Goal: Task Accomplishment & Management: Use online tool/utility

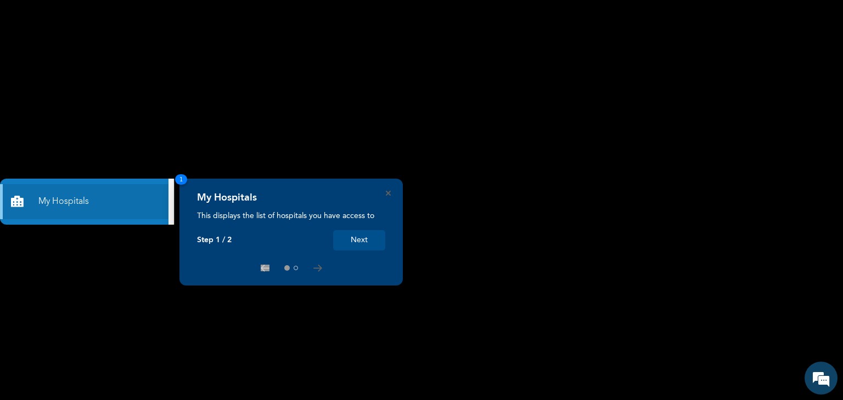
click at [64, 143] on rect at bounding box center [421, 200] width 843 height 400
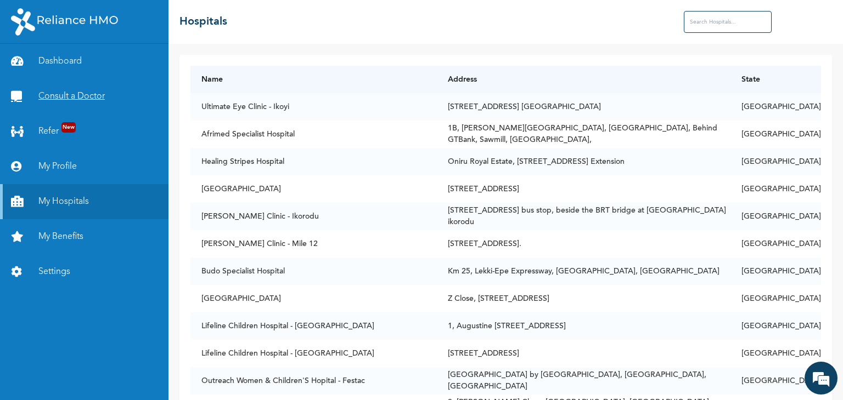
click at [68, 97] on link "Consult a Doctor" at bounding box center [84, 96] width 168 height 35
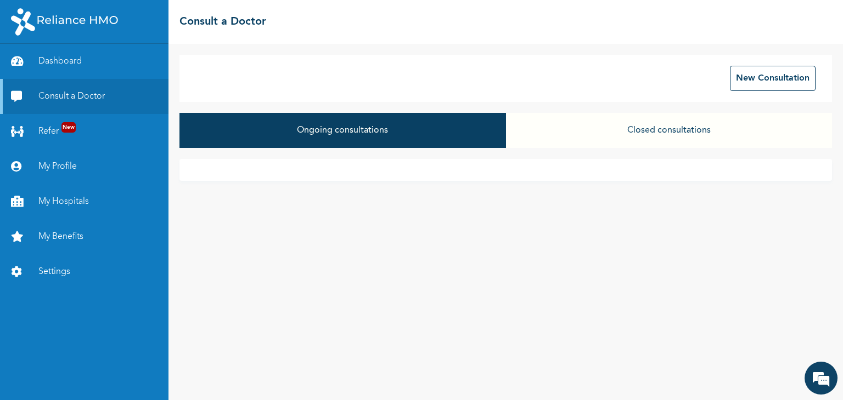
click at [483, 151] on div "Ongoing consultations Closed consultations" at bounding box center [505, 136] width 652 height 46
click at [753, 83] on button "New Consultation" at bounding box center [773, 78] width 86 height 25
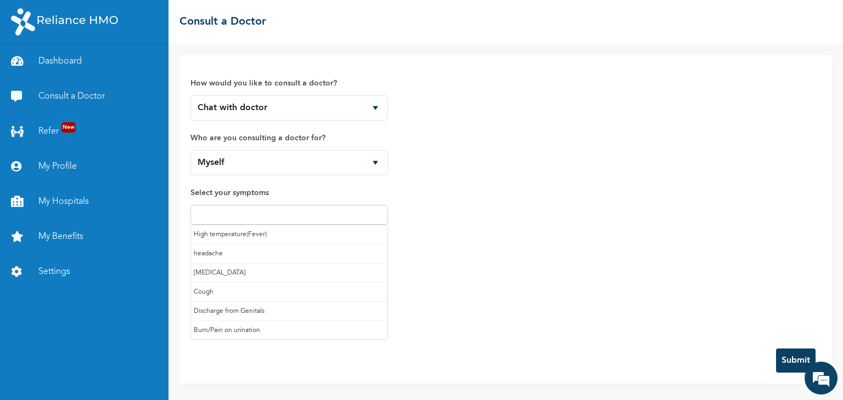
click at [263, 216] on input "text" at bounding box center [289, 214] width 191 height 13
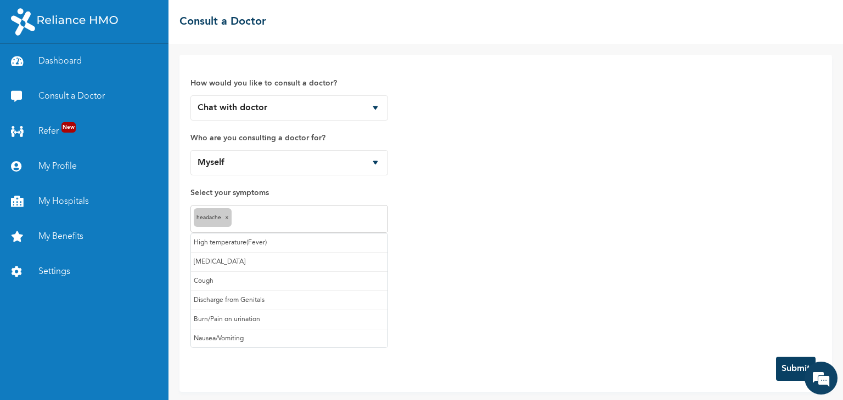
click at [243, 215] on input "text" at bounding box center [309, 219] width 150 height 13
click at [285, 213] on input "text" at bounding box center [325, 219] width 118 height 13
click at [341, 219] on input "text" at bounding box center [357, 219] width 54 height 13
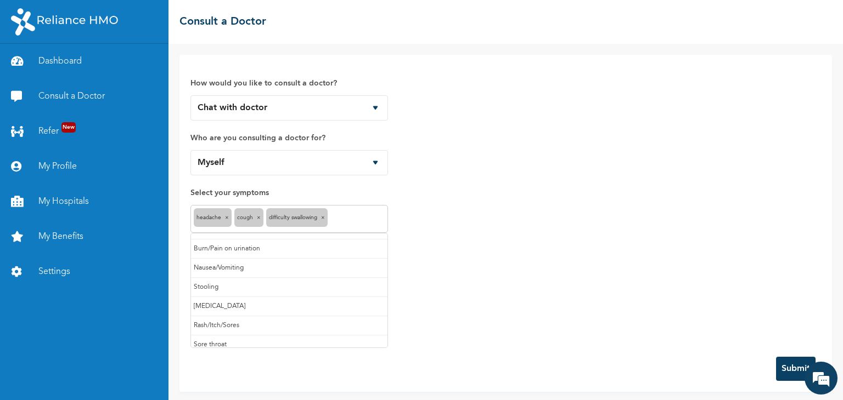
scroll to position [57, 0]
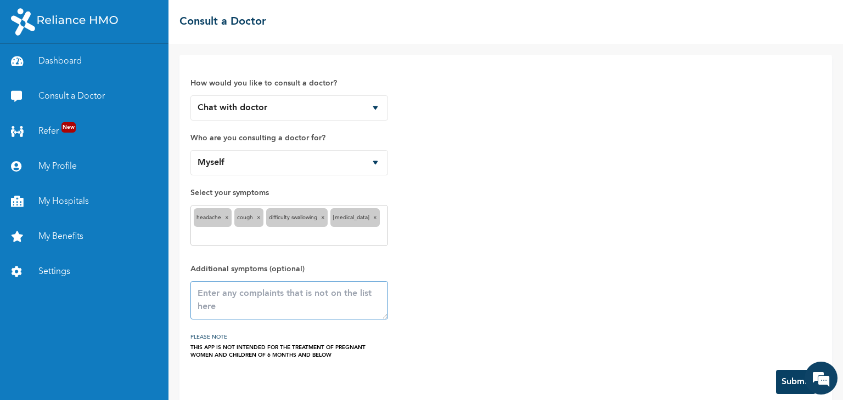
click at [212, 301] on textarea at bounding box center [288, 300] width 197 height 38
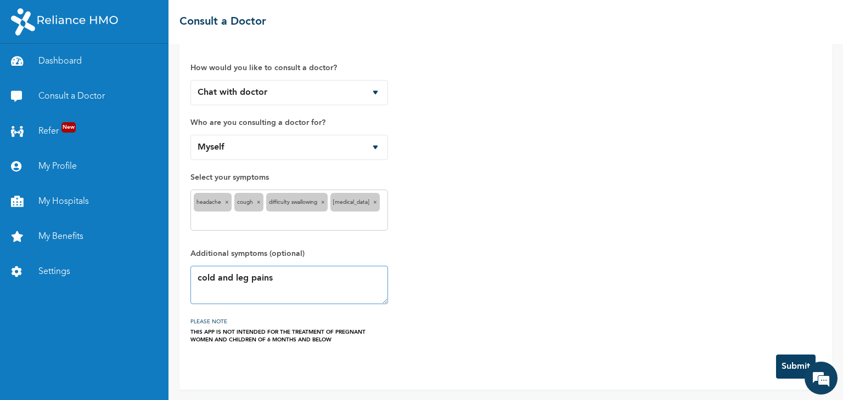
type textarea "cold and leg pains"
click at [782, 367] on button "Submit" at bounding box center [795, 367] width 39 height 24
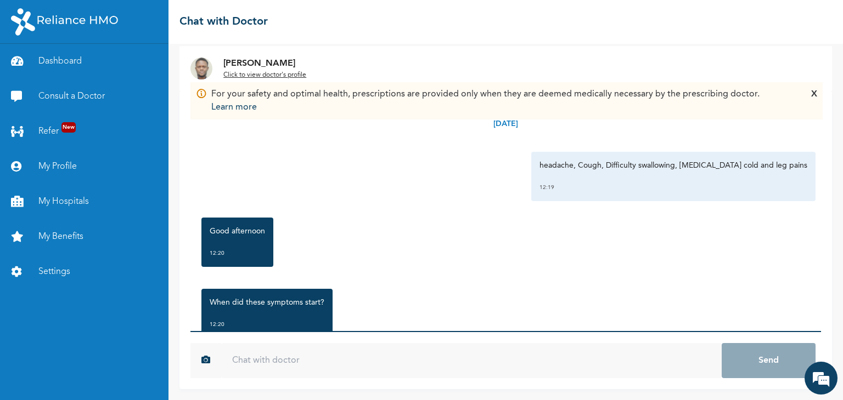
click at [261, 369] on input "text" at bounding box center [471, 360] width 500 height 35
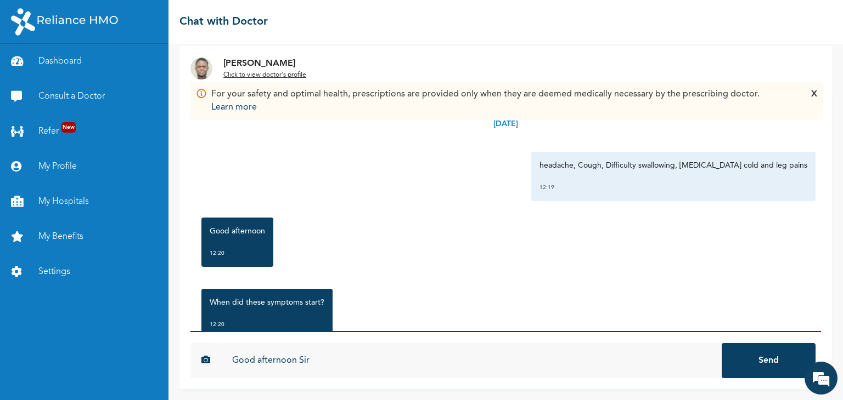
type input "Good afternoon Sir"
click at [721, 343] on button "Send" at bounding box center [768, 360] width 94 height 35
type input "It started on sunday night"
click at [721, 343] on button "Send" at bounding box center [768, 360] width 94 height 35
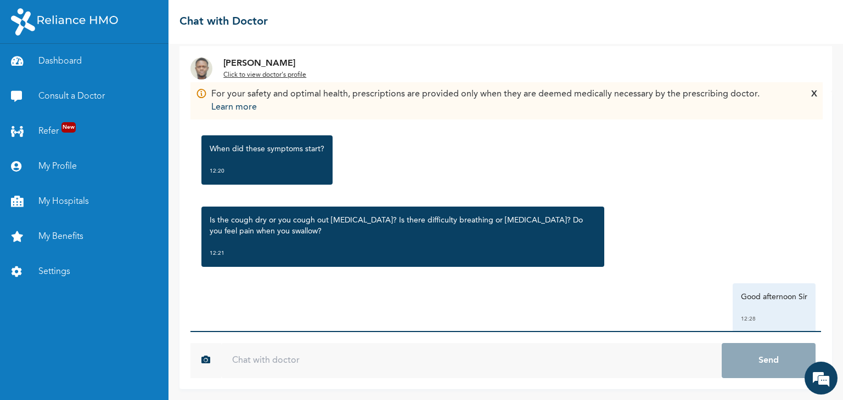
scroll to position [155, 0]
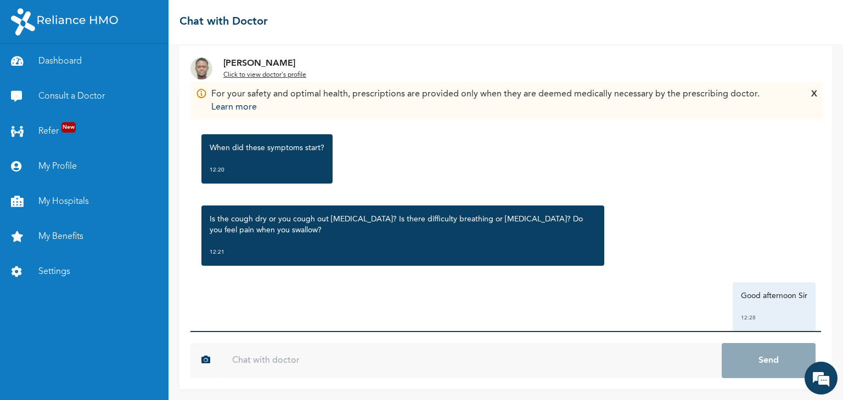
click at [342, 218] on p "Is the cough dry or you cough out sputum? Is there difficulty breathing or ches…" at bounding box center [403, 225] width 386 height 22
copy p "sputum"
click at [237, 353] on input "text" at bounding box center [471, 360] width 500 height 35
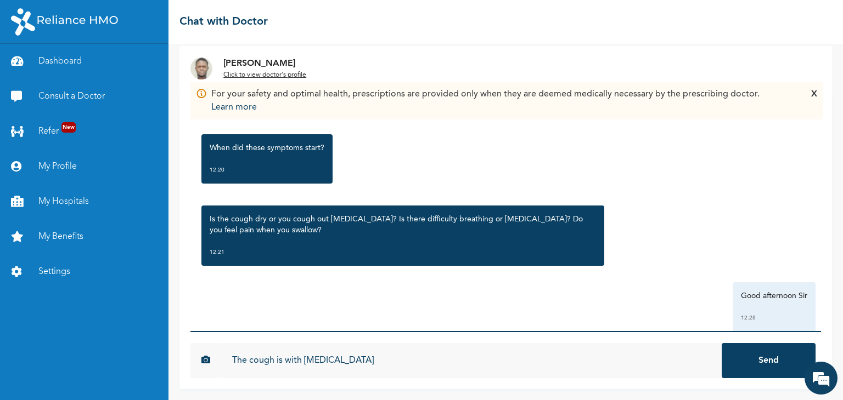
type input "The cough is with sputum"
click at [721, 343] on button "Send" at bounding box center [768, 360] width 94 height 35
type input "no pain in the chest"
click at [721, 343] on button "Send" at bounding box center [768, 360] width 94 height 35
type input "Yes, i feel pain when i want to swallow"
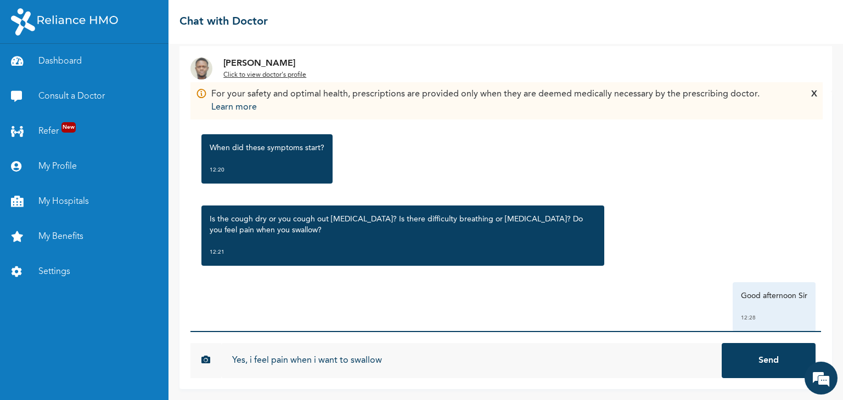
click at [721, 343] on button "Send" at bounding box center [768, 360] width 94 height 35
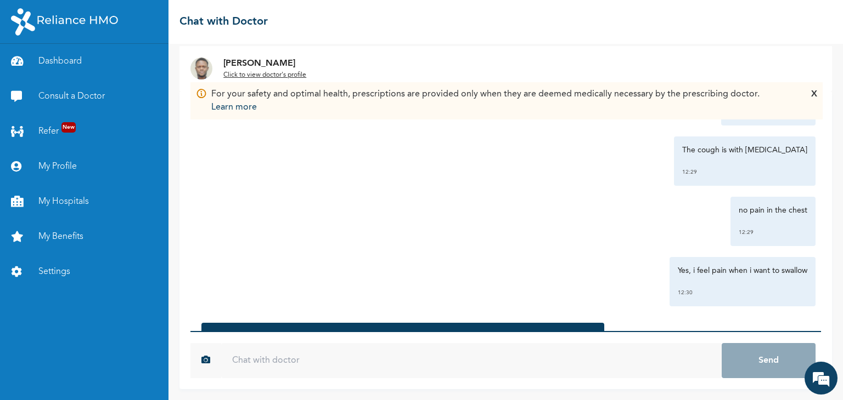
scroll to position [504, 0]
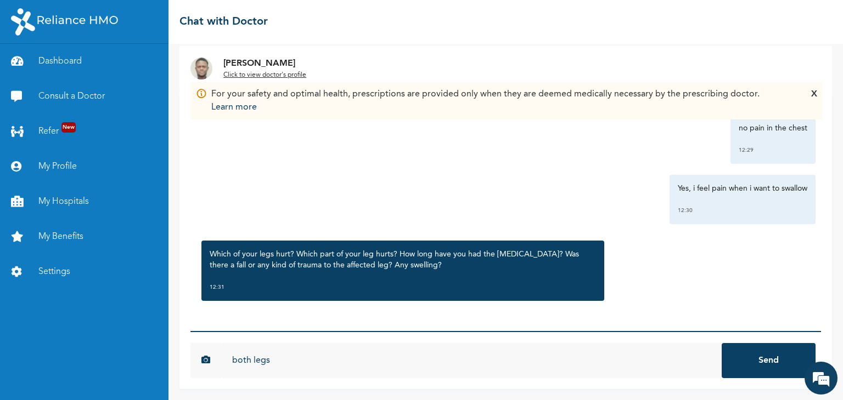
type input "both legs"
click at [721, 343] on button "Send" at bounding box center [768, 360] width 94 height 35
type input "no fall"
click at [721, 343] on button "Send" at bounding box center [768, 360] width 94 height 35
type input "I feel it from walking too much"
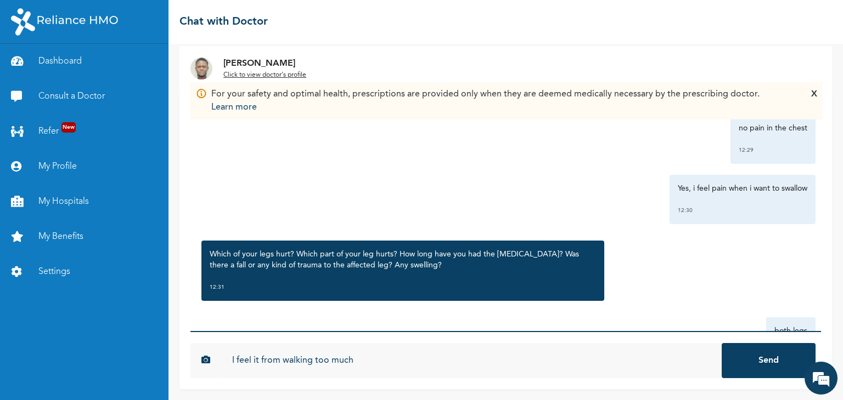
click at [721, 343] on button "Send" at bounding box center [768, 360] width 94 height 35
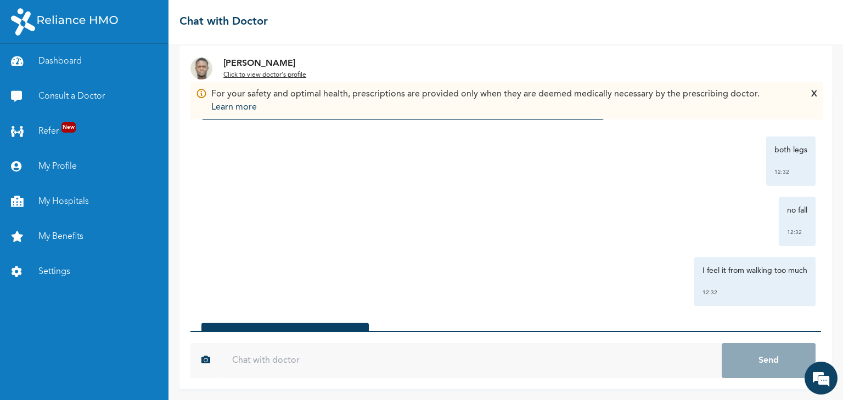
scroll to position [756, 0]
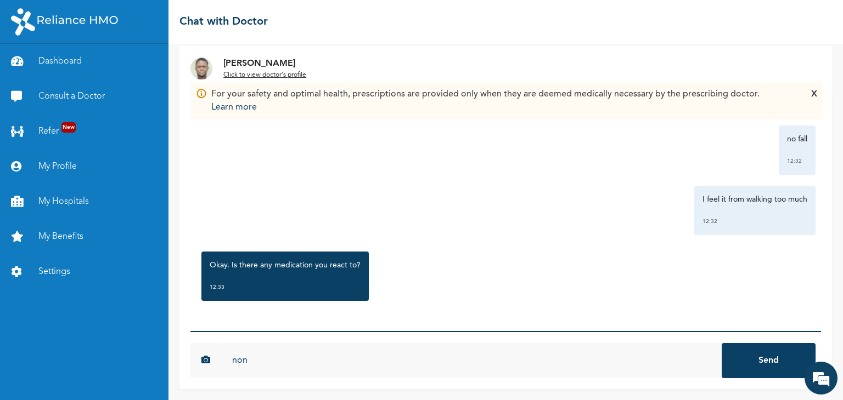
type input "non"
click at [721, 343] on button "Send" at bounding box center [768, 360] width 94 height 35
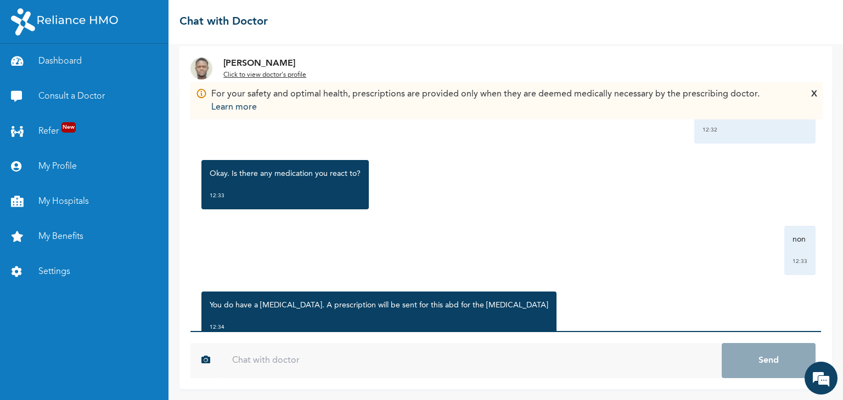
scroll to position [888, 0]
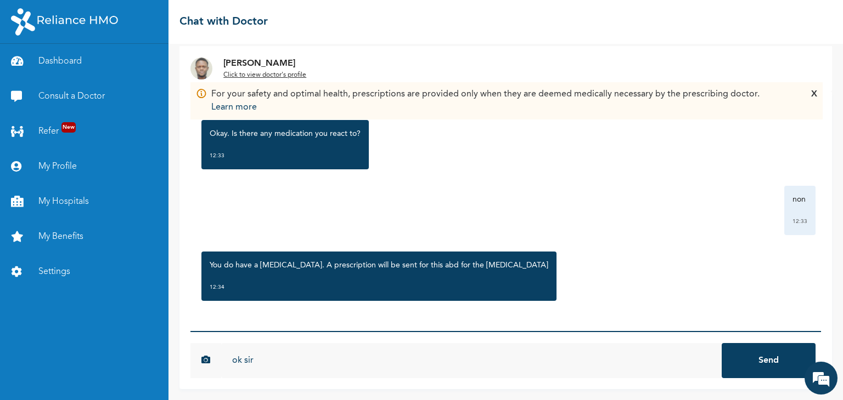
type input "ok sir"
click at [721, 343] on button "Send" at bounding box center [768, 360] width 94 height 35
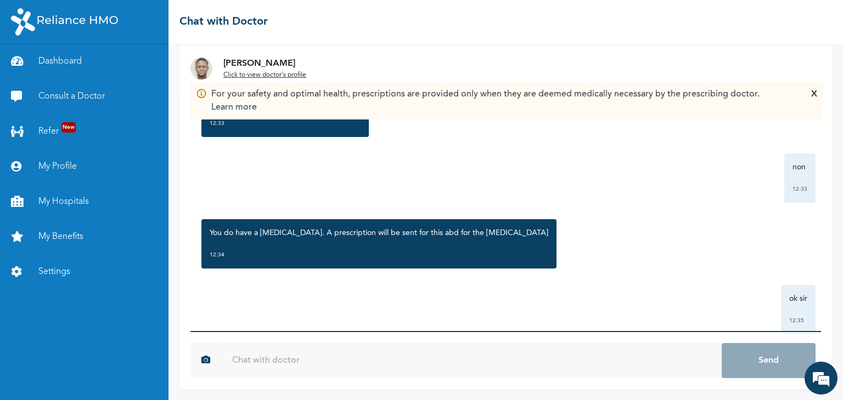
scroll to position [948, 0]
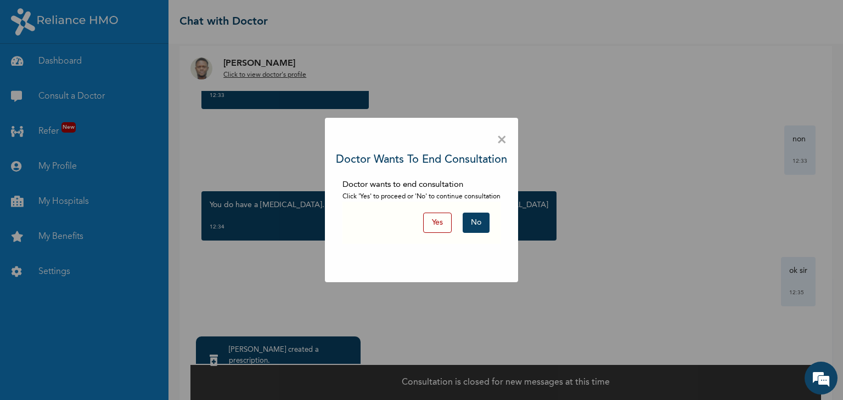
click at [472, 222] on button "No" at bounding box center [475, 223] width 27 height 20
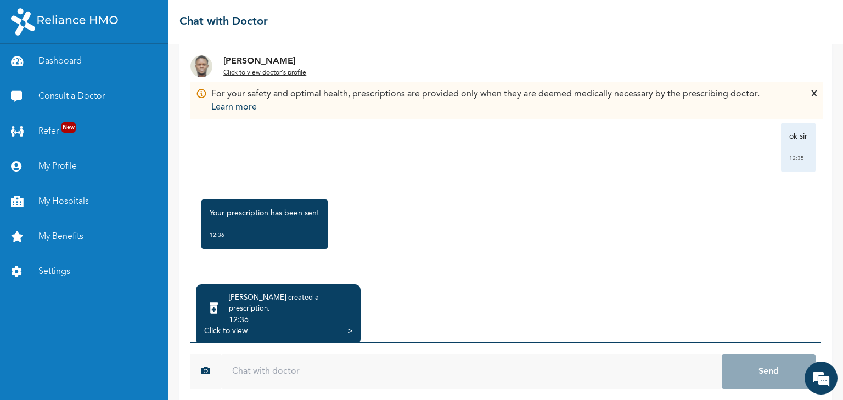
scroll to position [70, 0]
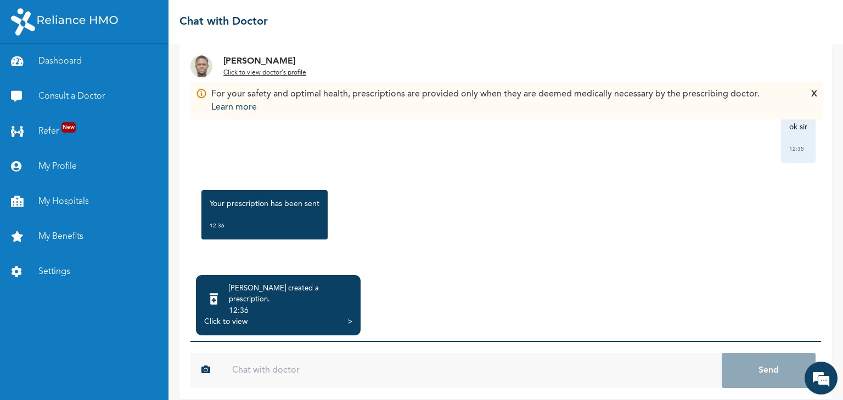
click at [253, 363] on input "text" at bounding box center [471, 370] width 500 height 35
type input "Thank You Sir"
click at [721, 353] on button "Send" at bounding box center [768, 370] width 94 height 35
click at [212, 317] on div "Click to view" at bounding box center [225, 322] width 43 height 11
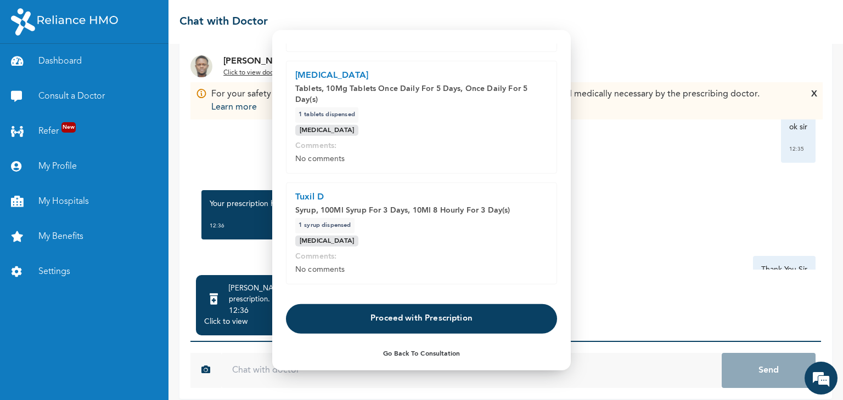
scroll to position [378, 0]
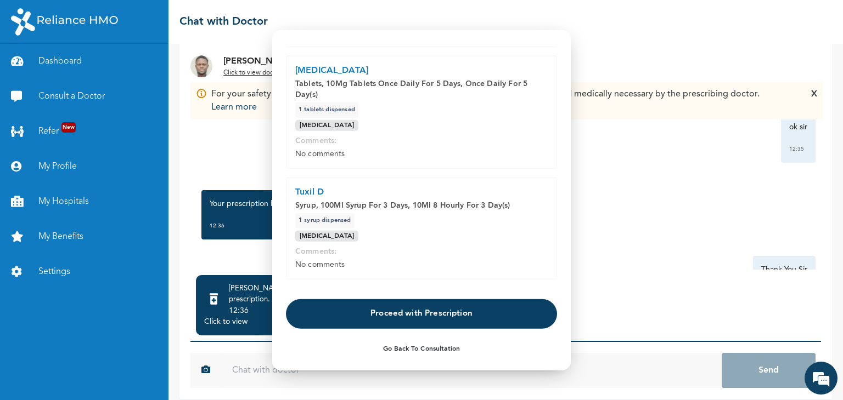
click at [393, 315] on button "Proceed with Prescription" at bounding box center [421, 314] width 271 height 30
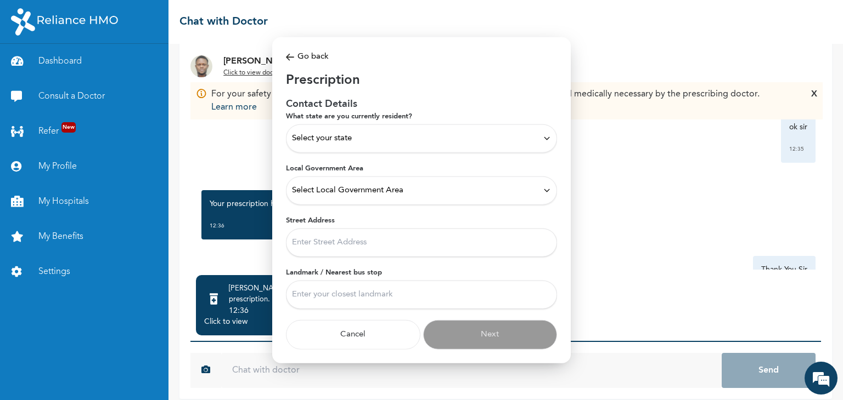
scroll to position [0, 0]
click at [505, 143] on div "Select your state" at bounding box center [421, 138] width 259 height 12
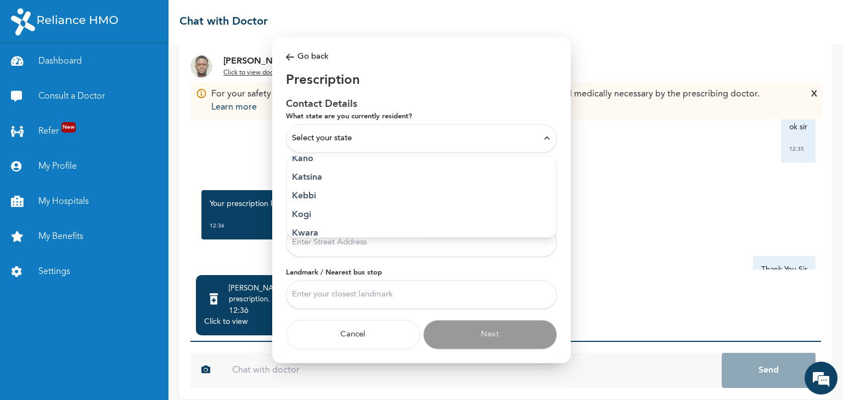
scroll to position [387, 0]
click at [366, 228] on p "[GEOGRAPHIC_DATA]" at bounding box center [421, 230] width 259 height 13
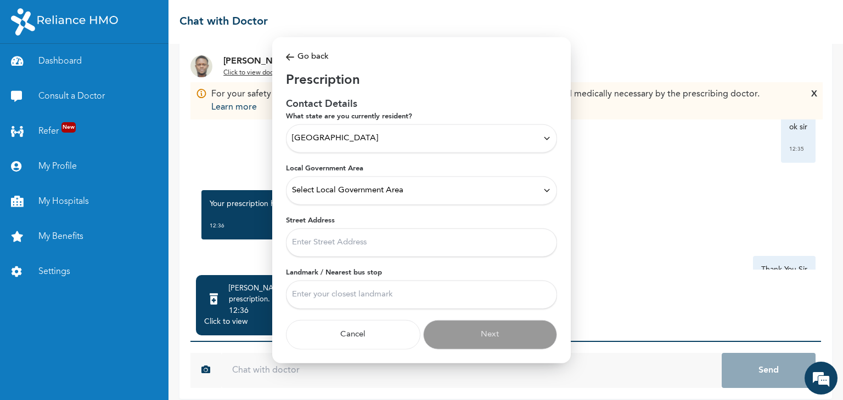
click at [345, 237] on input "Street Address" at bounding box center [421, 242] width 271 height 29
type input "No 6, Olusegun street off Alamutu bus stop, Iju."
click at [318, 283] on input "Landmark / Nearest bus stop" at bounding box center [421, 294] width 271 height 29
type input "Alamutu"
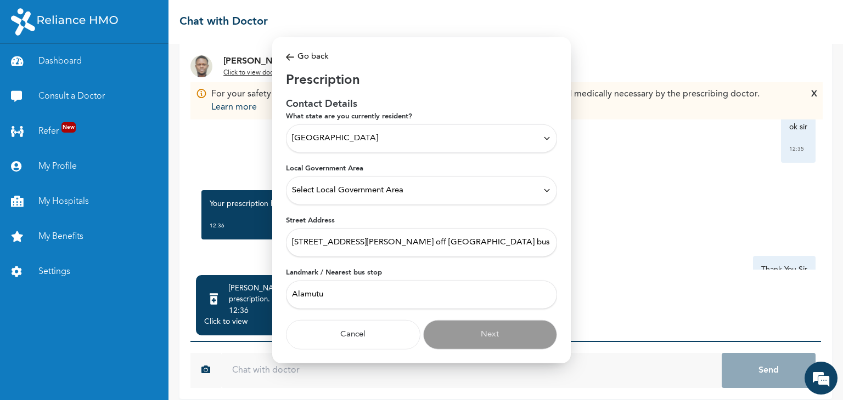
click at [394, 191] on span "Select Local Government Area" at bounding box center [347, 190] width 111 height 12
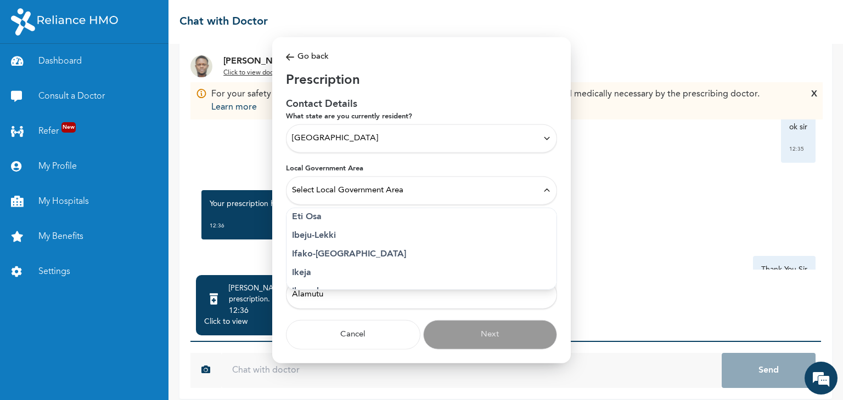
scroll to position [142, 0]
click at [335, 250] on p "Ifako-Ijaiye" at bounding box center [421, 248] width 259 height 13
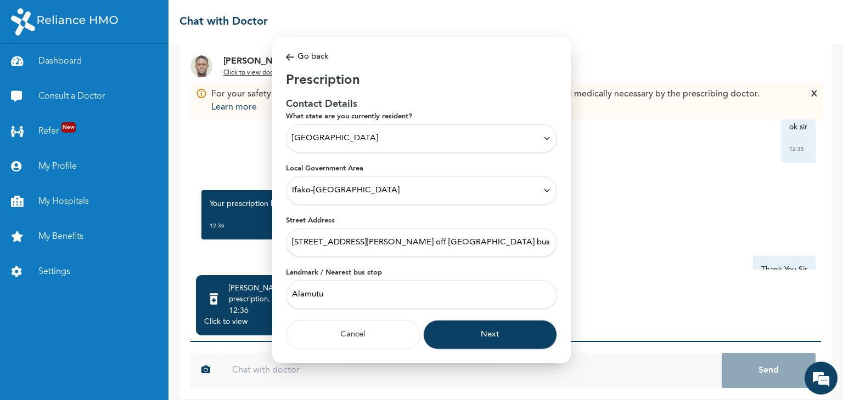
click at [467, 330] on button "Next" at bounding box center [490, 335] width 134 height 30
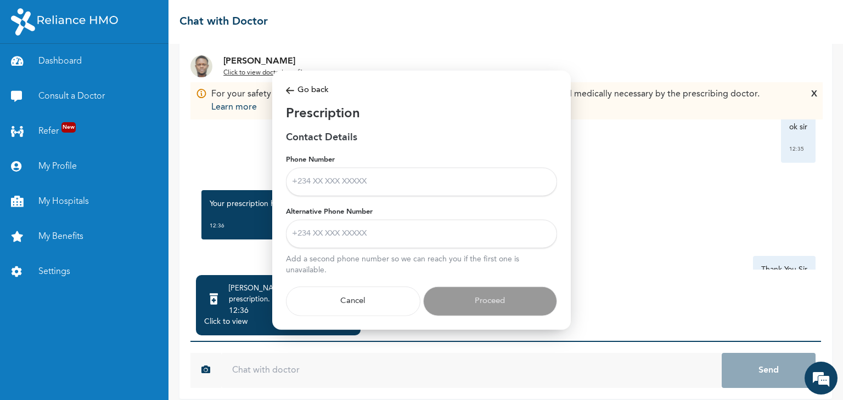
click at [347, 174] on input "Phone Number" at bounding box center [421, 181] width 271 height 29
type input "08029972967"
click at [338, 230] on input "Alternative Phone Number" at bounding box center [421, 233] width 271 height 29
type input "08162511266"
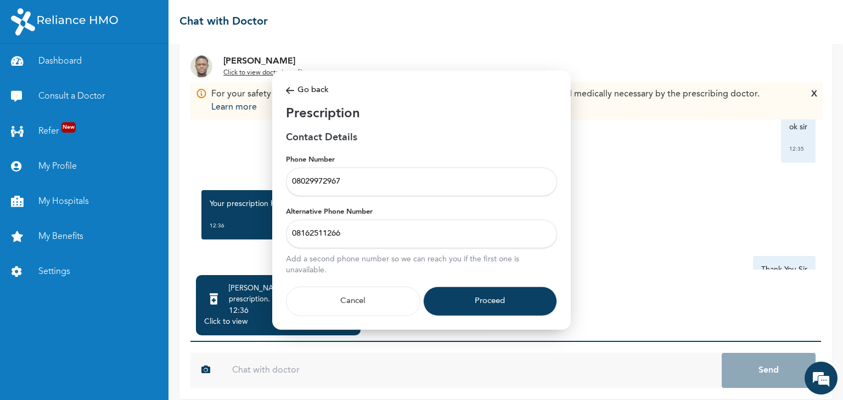
click at [464, 299] on button "Proceed" at bounding box center [490, 301] width 134 height 30
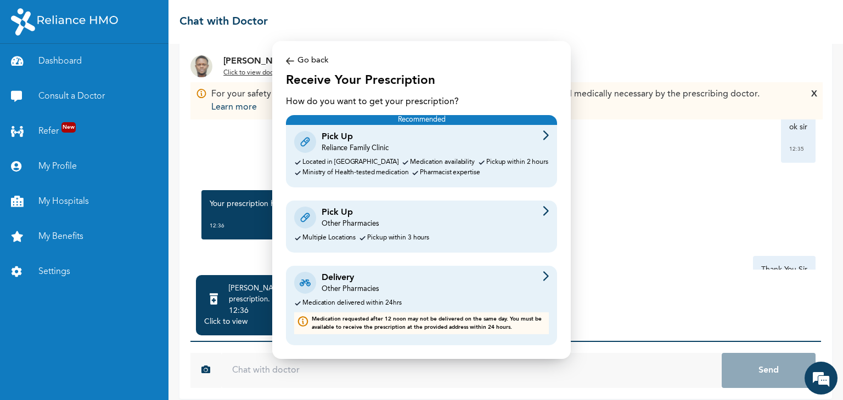
click at [337, 222] on div "Other Pharmacies" at bounding box center [349, 224] width 57 height 10
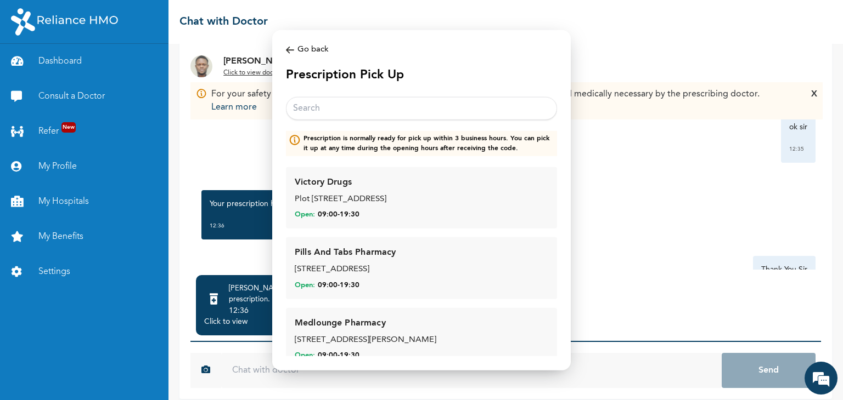
click at [404, 109] on input "text" at bounding box center [421, 108] width 271 height 23
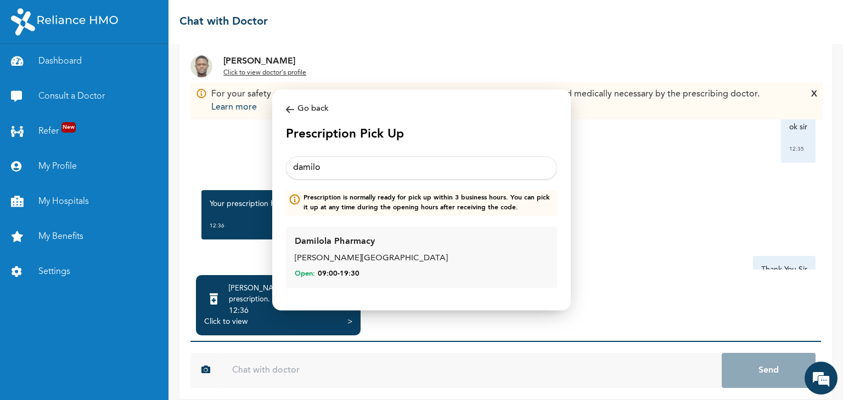
type input "damilo"
click at [336, 258] on div "Fred Williams St, Off Iju Road, Lagos" at bounding box center [421, 259] width 253 height 13
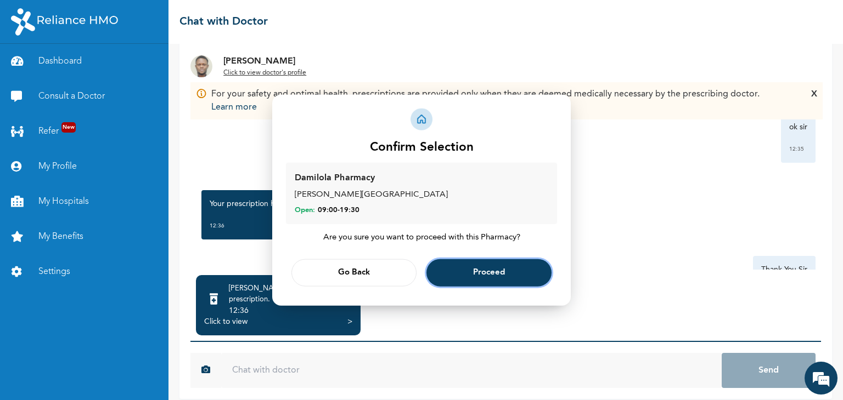
click at [462, 269] on button "Proceed" at bounding box center [488, 272] width 125 height 27
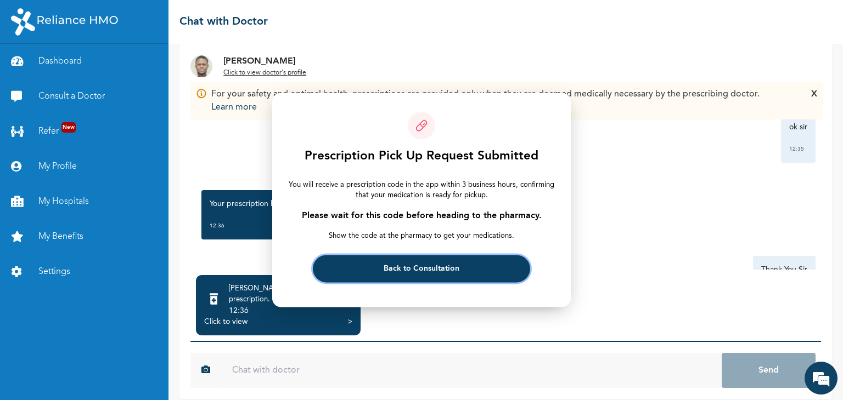
click at [462, 269] on button "Back to Consultation" at bounding box center [421, 269] width 217 height 27
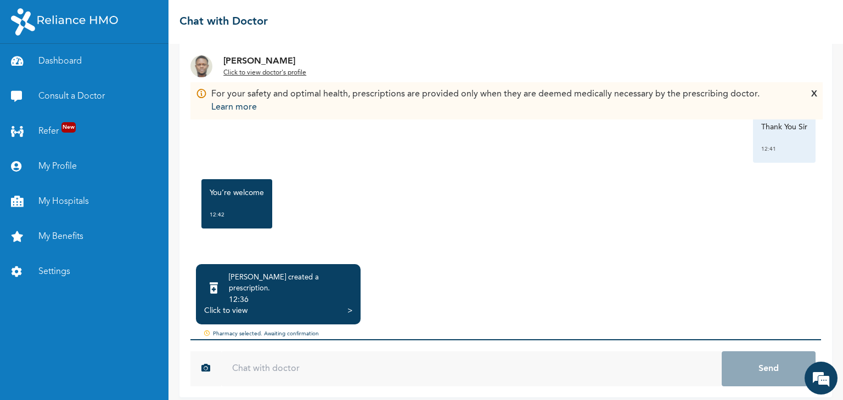
scroll to position [59, 0]
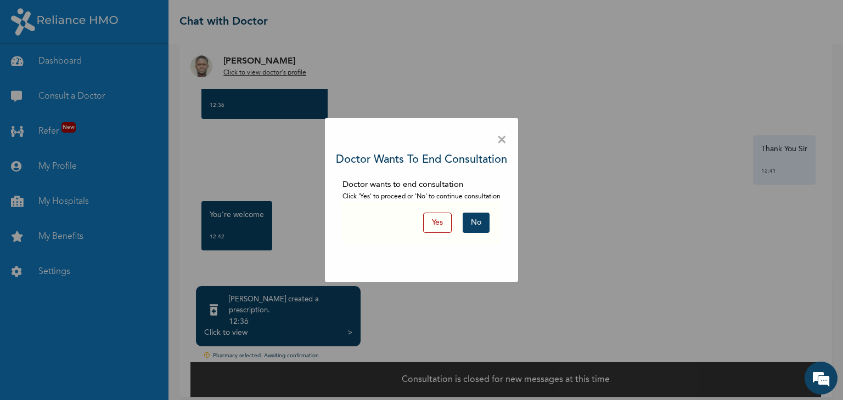
click at [438, 218] on button "Yes" at bounding box center [437, 223] width 29 height 20
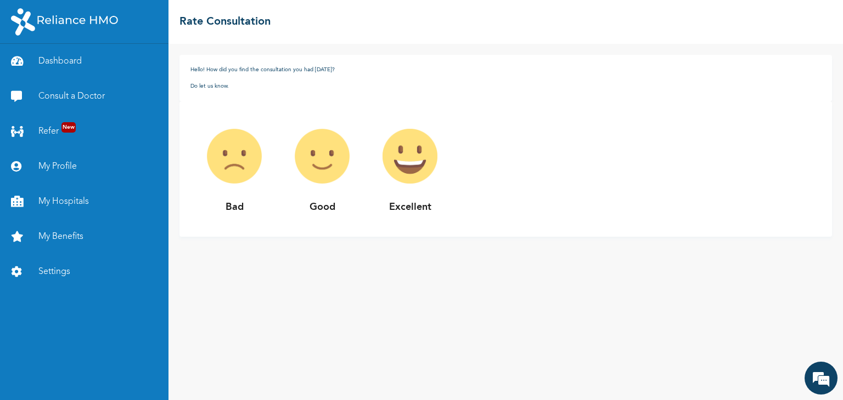
click at [413, 212] on p "Excellent" at bounding box center [410, 207] width 88 height 15
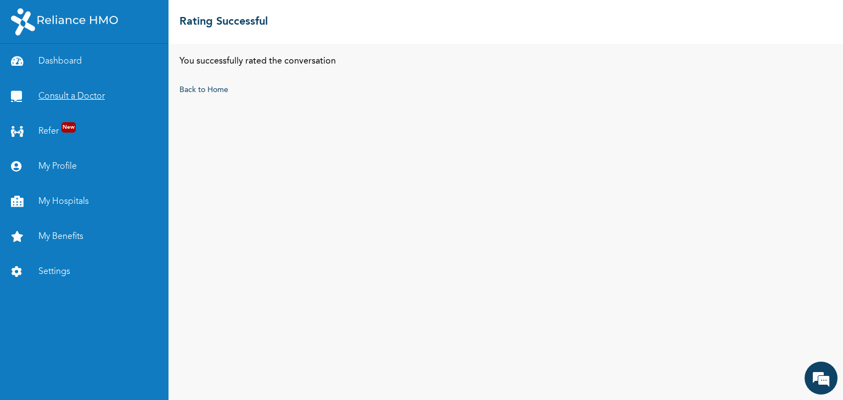
click at [74, 93] on link "Consult a Doctor" at bounding box center [84, 96] width 168 height 35
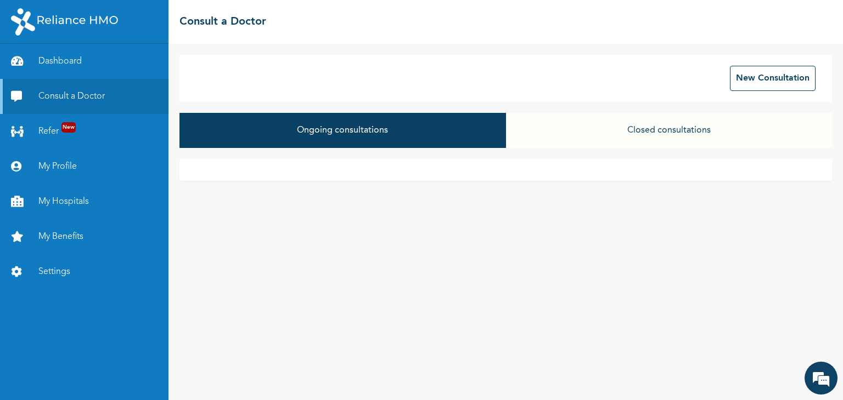
click at [661, 125] on button "Closed consultations" at bounding box center [669, 130] width 326 height 35
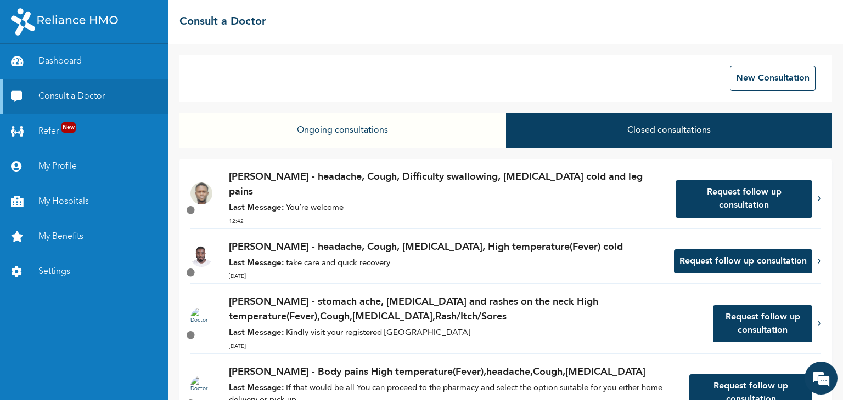
click at [541, 175] on p "Dr. Akinyele - headache, Cough, Difficulty swallowing, Runny nose cold and leg …" at bounding box center [447, 185] width 436 height 30
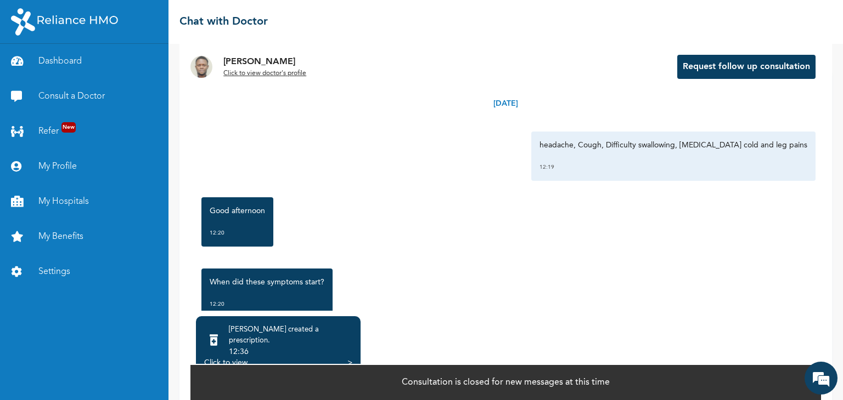
scroll to position [60, 0]
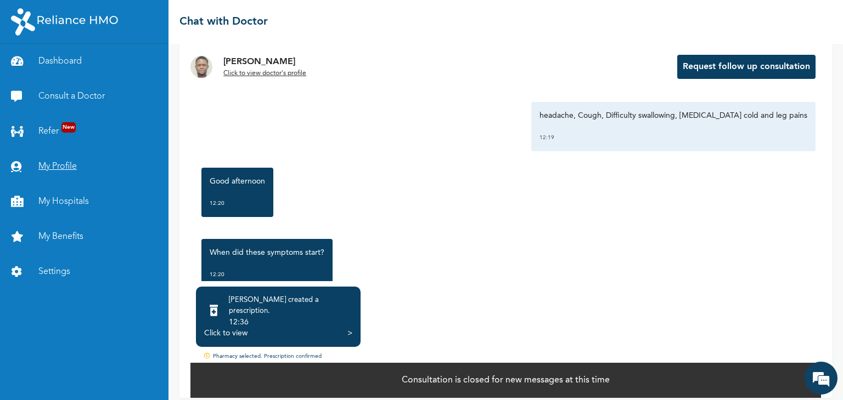
click at [55, 170] on link "My Profile" at bounding box center [84, 166] width 168 height 35
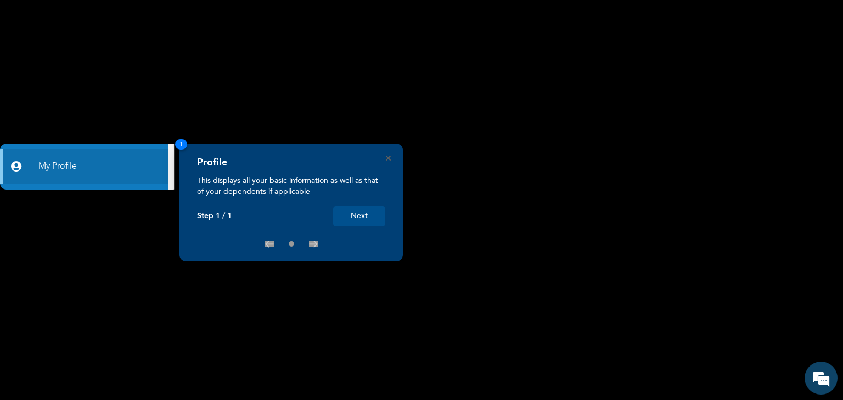
click at [362, 218] on button "Next" at bounding box center [359, 216] width 52 height 20
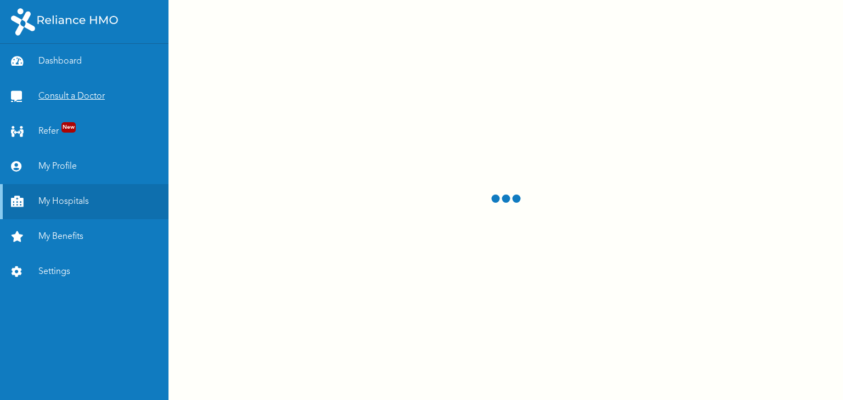
click at [57, 97] on link "Consult a Doctor" at bounding box center [84, 96] width 168 height 35
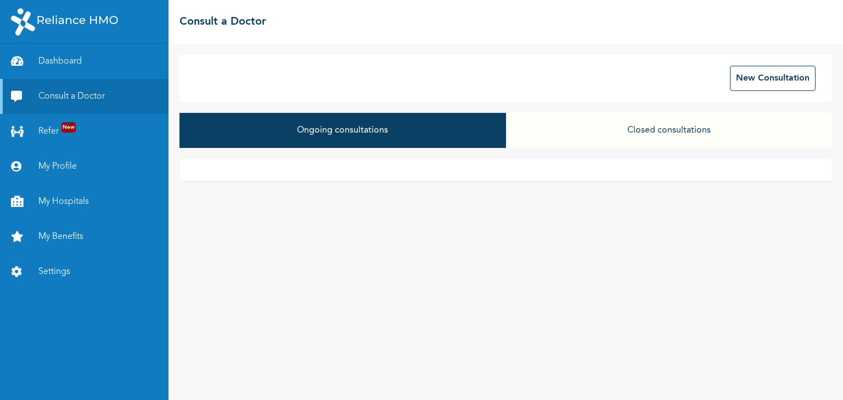
click at [650, 132] on button "Closed consultations" at bounding box center [669, 130] width 326 height 35
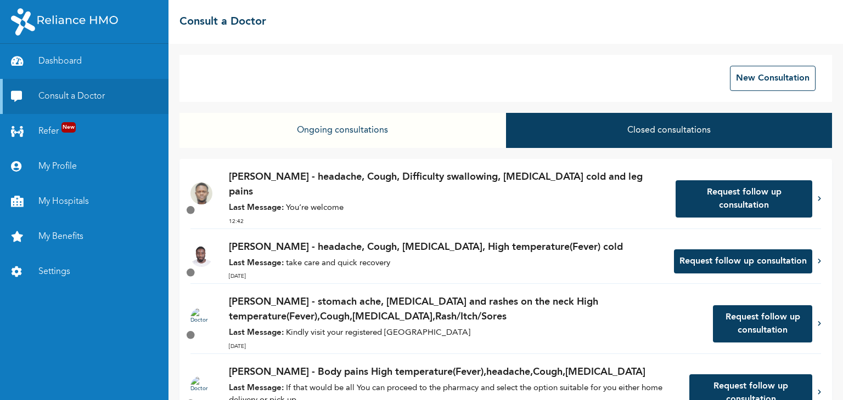
click at [518, 178] on p "Dr. Akinyele - headache, Cough, Difficulty swallowing, Runny nose cold and leg …" at bounding box center [447, 185] width 436 height 30
